Goal: Navigation & Orientation: Find specific page/section

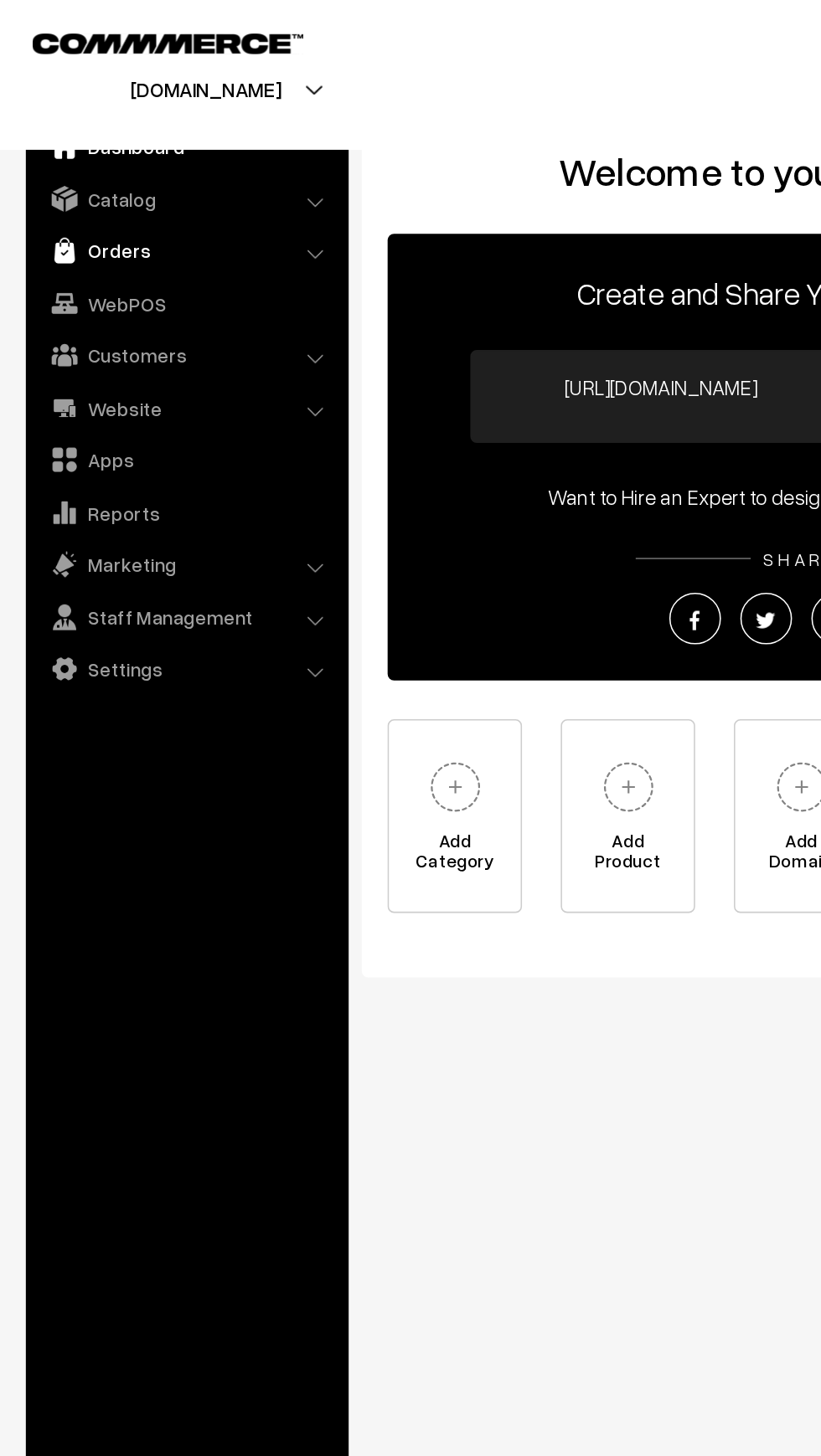
click at [51, 172] on link "Orders" at bounding box center [120, 162] width 199 height 30
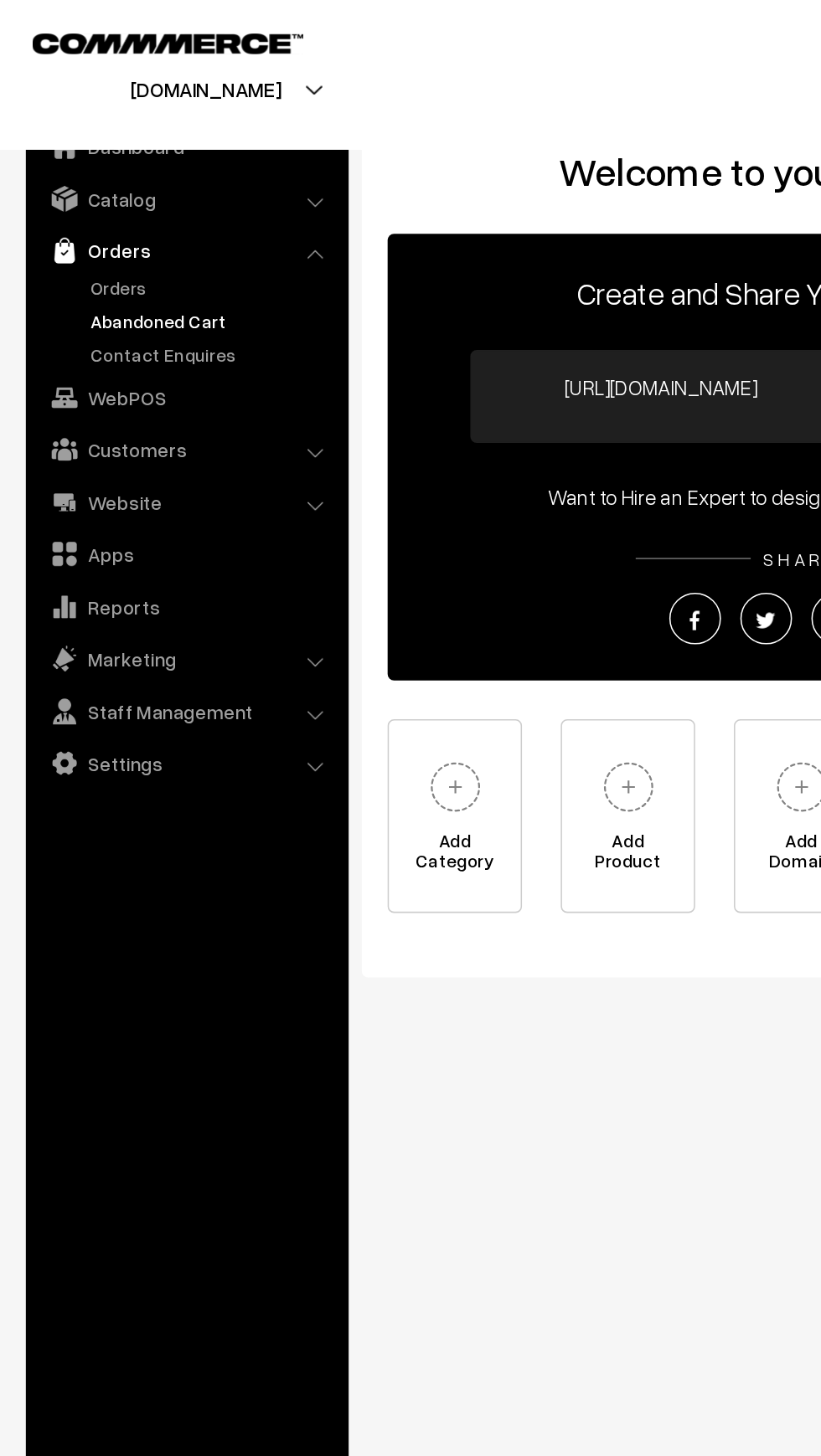
click at [65, 204] on link "Abandoned Cart" at bounding box center [137, 208] width 166 height 17
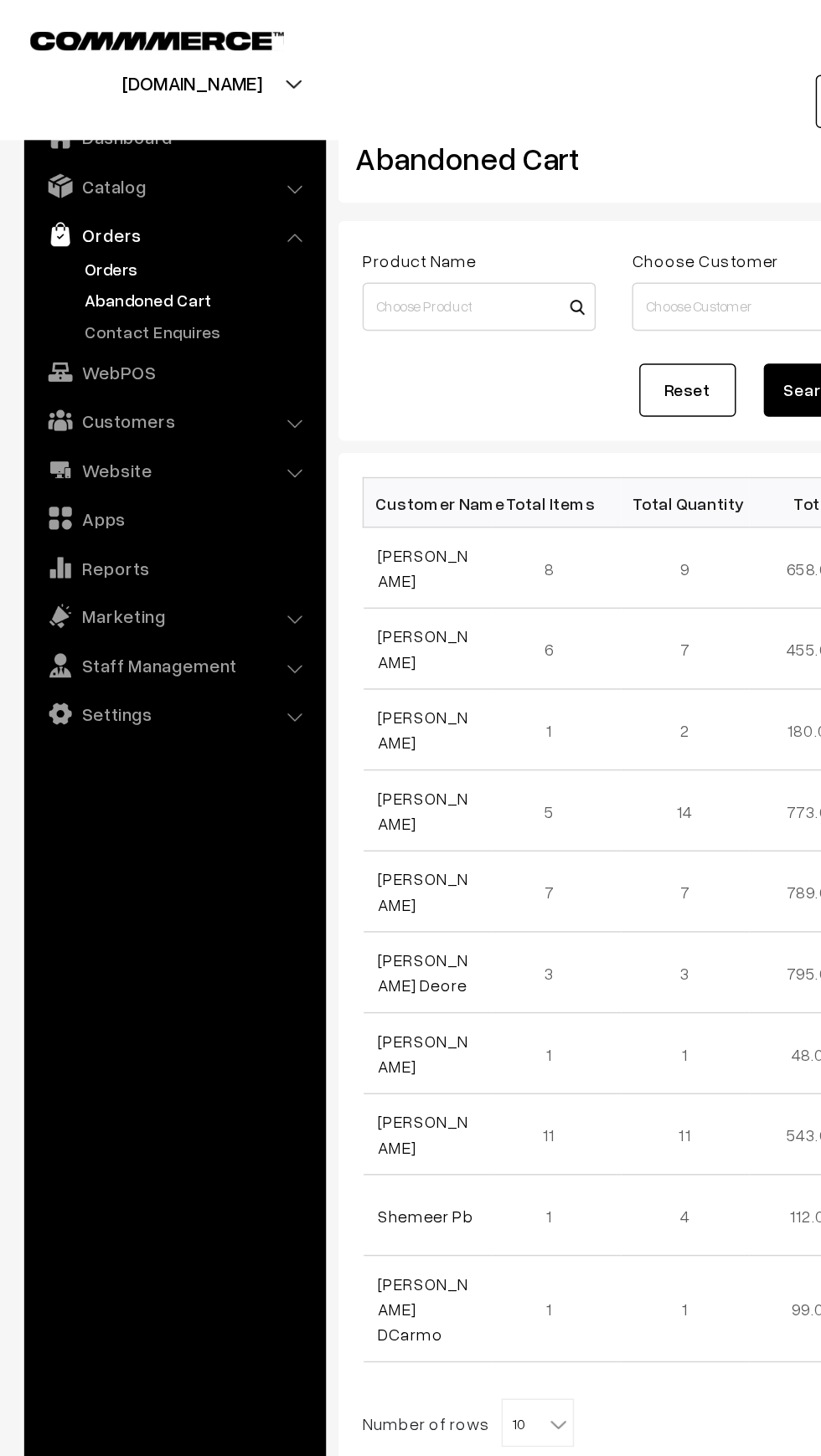
click at [60, 186] on link "Orders" at bounding box center [137, 186] width 166 height 17
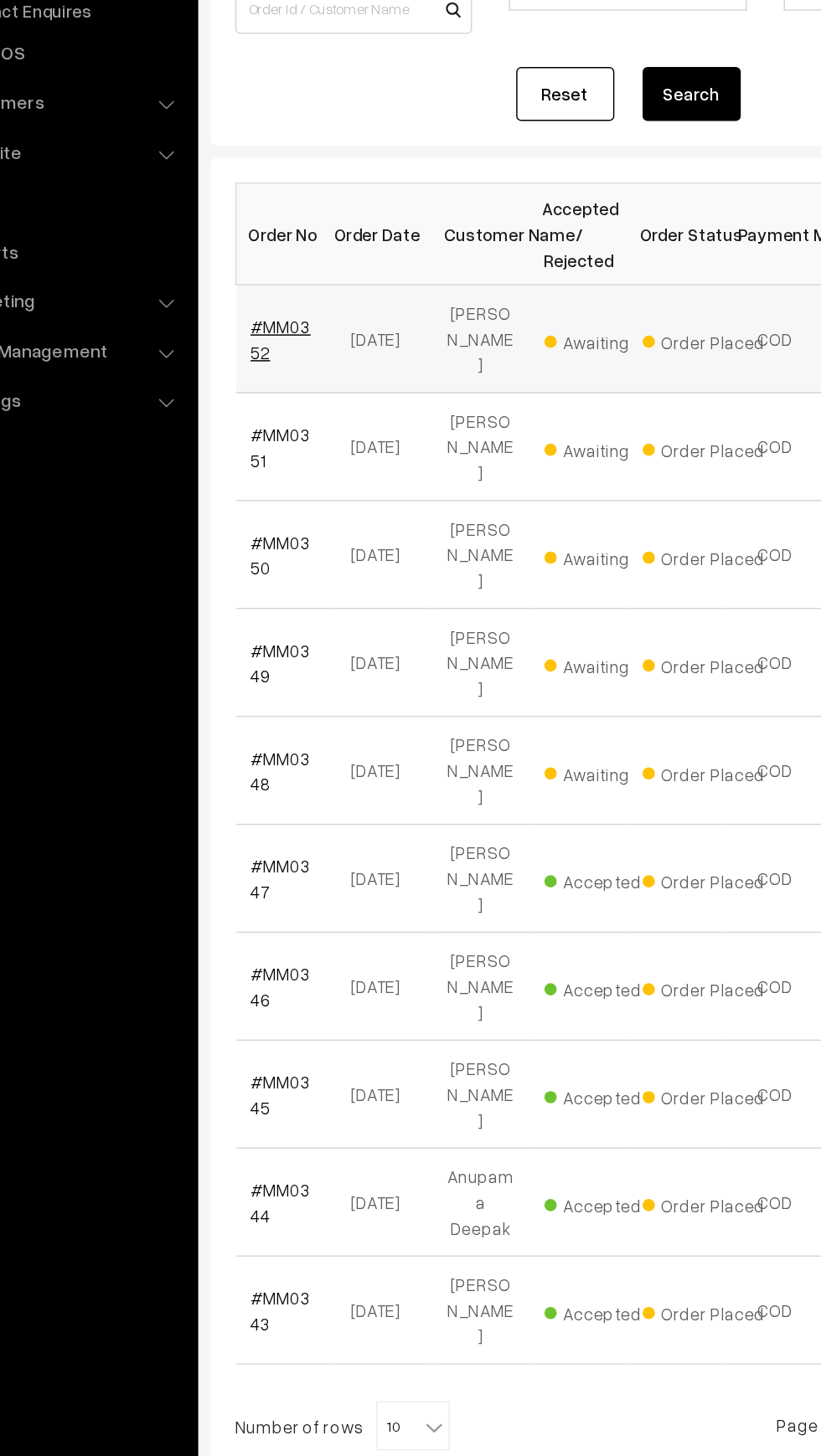
click at [280, 438] on link "#MM0352" at bounding box center [283, 454] width 41 height 32
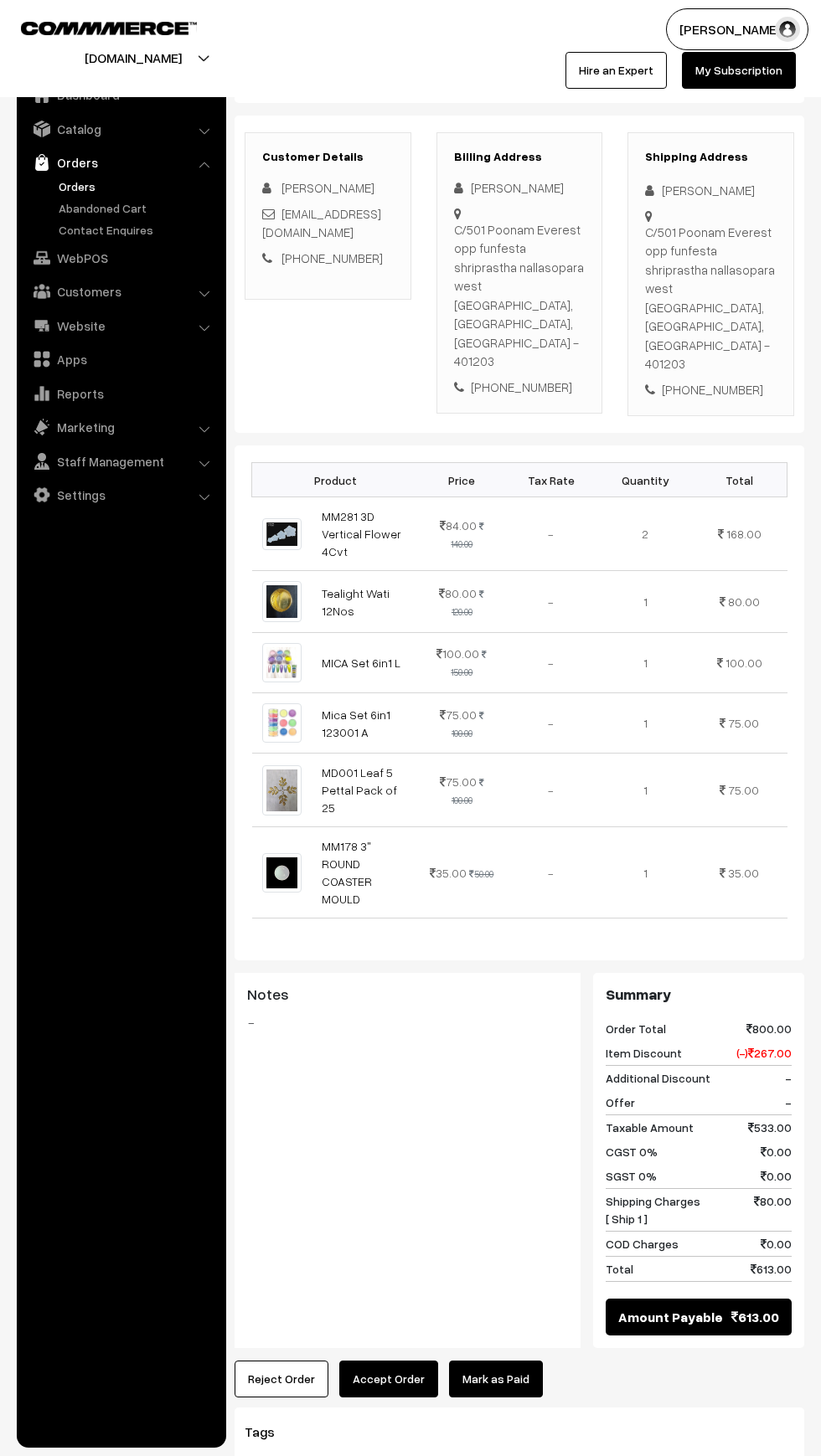
scroll to position [191, 0]
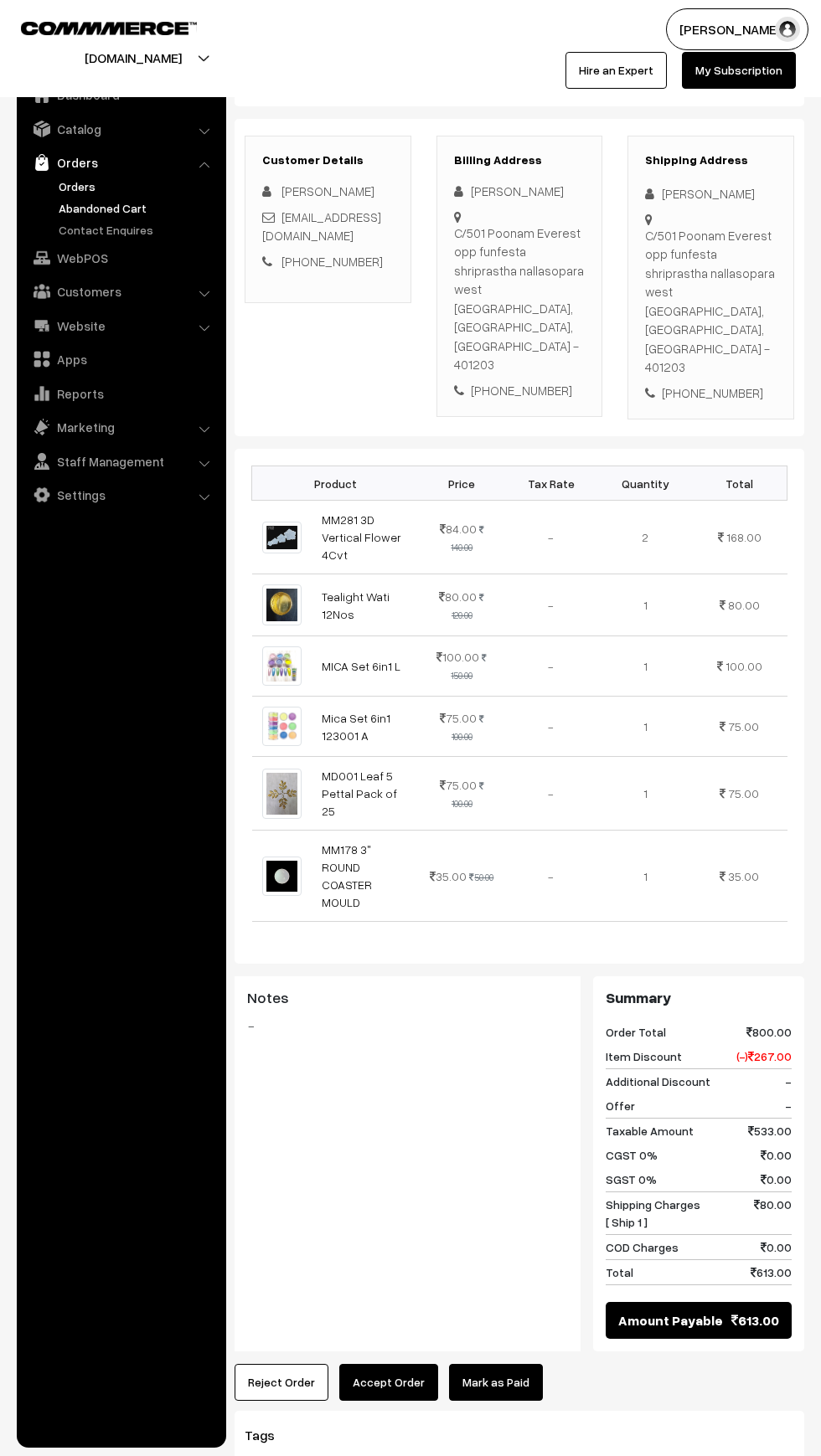
click at [62, 200] on link "Abandoned Cart" at bounding box center [137, 208] width 166 height 17
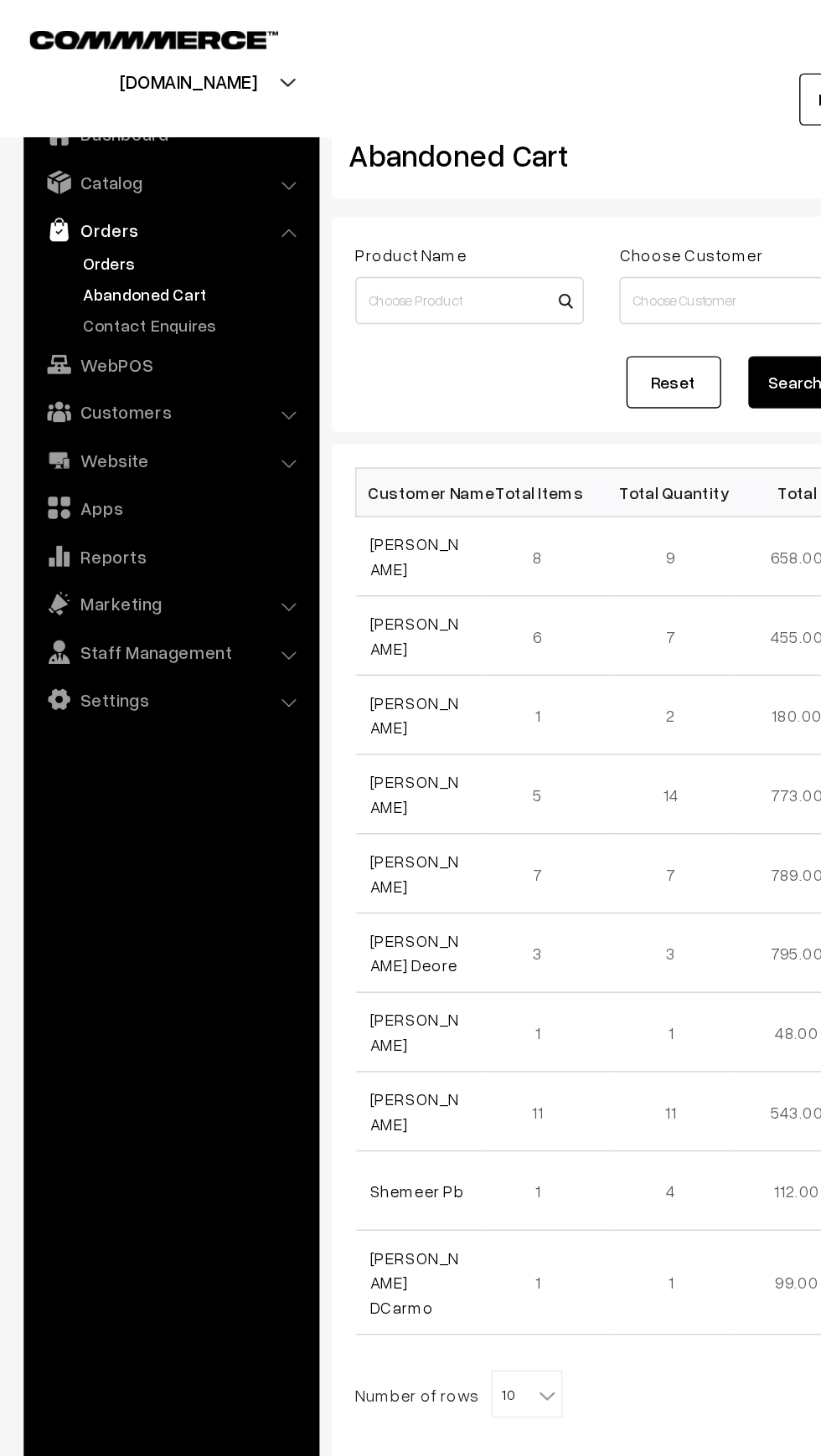
click at [55, 179] on link "Orders" at bounding box center [137, 186] width 166 height 17
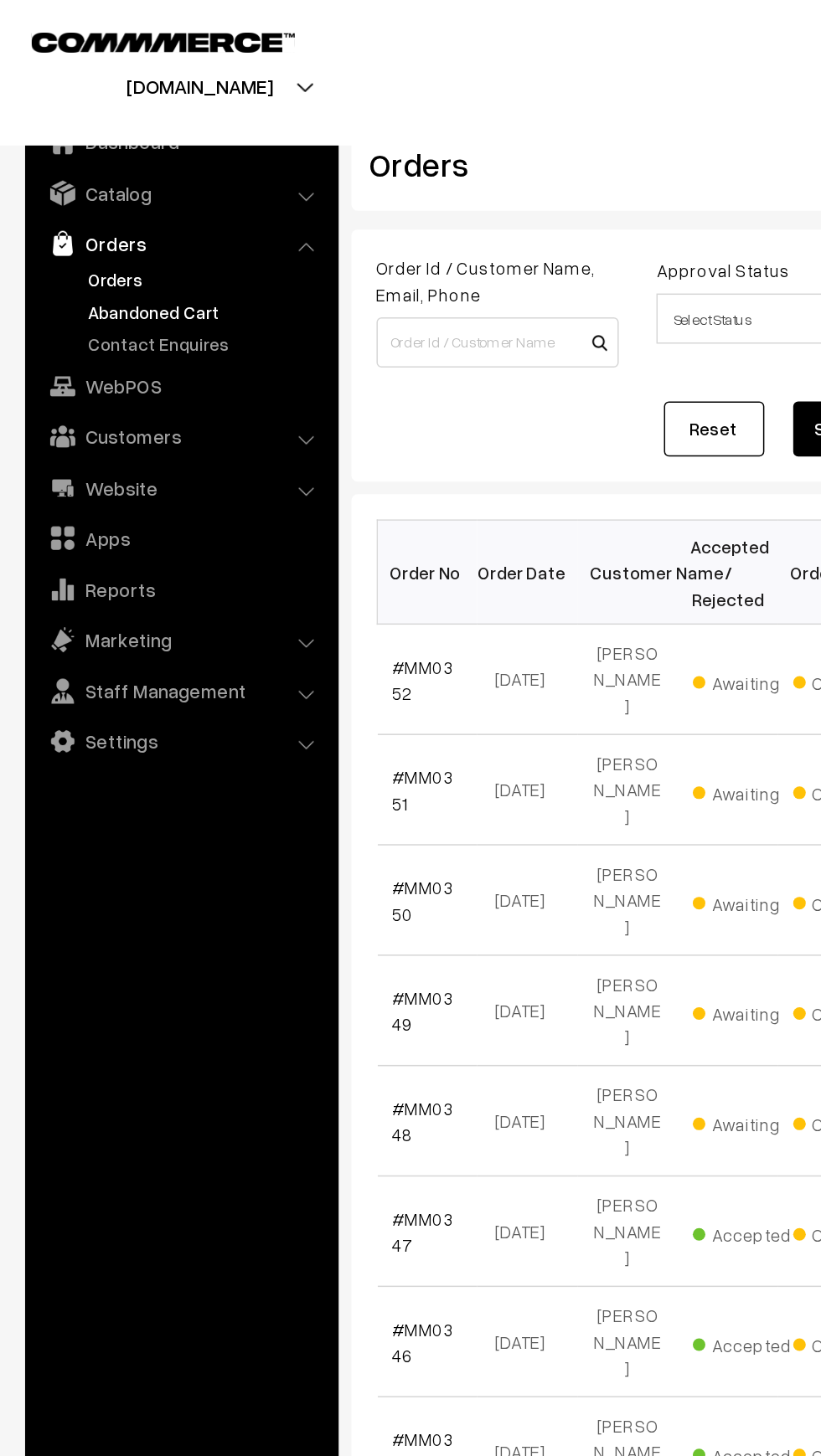
click at [57, 200] on link "Abandoned Cart" at bounding box center [137, 208] width 166 height 17
